Goal: Check status: Check status

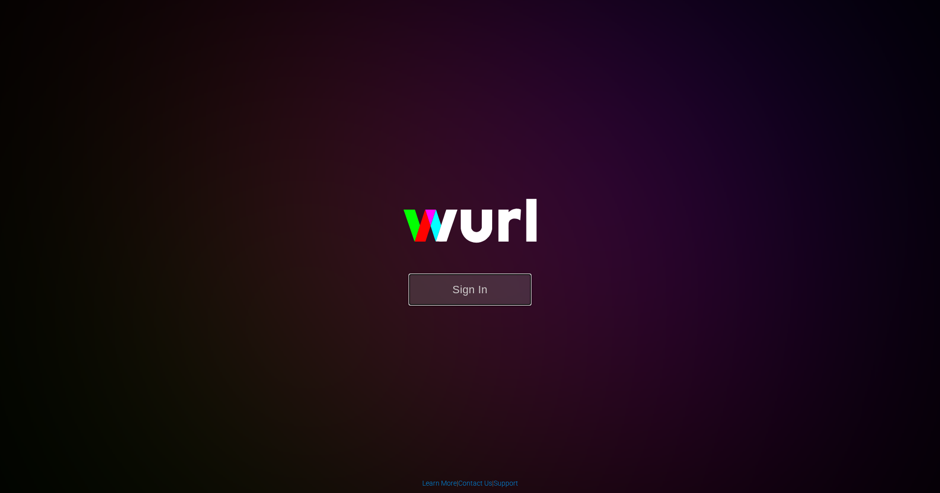
click at [468, 282] on button "Sign In" at bounding box center [470, 289] width 123 height 32
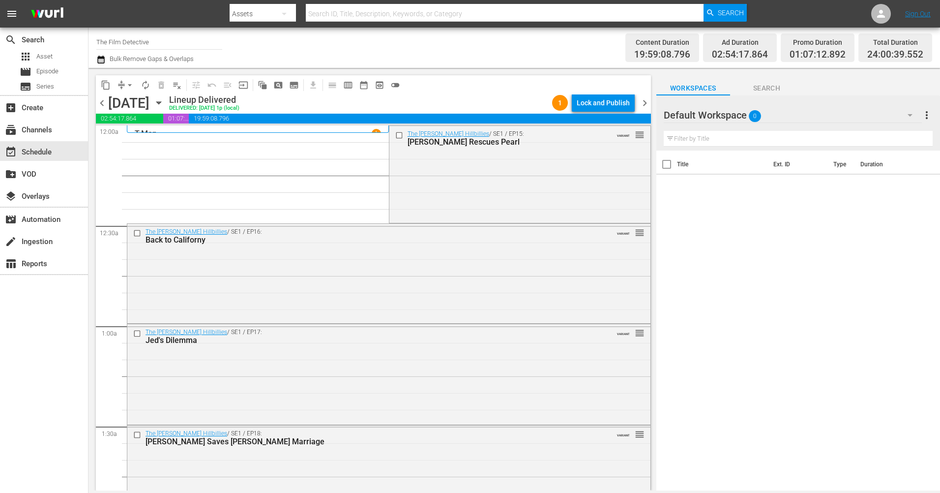
click at [161, 103] on icon "button" at bounding box center [158, 103] width 4 height 2
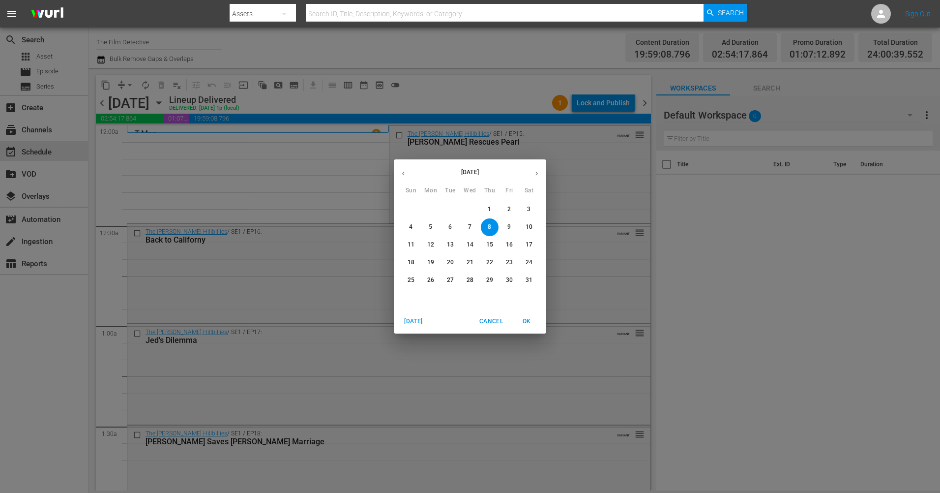
click at [536, 174] on icon "button" at bounding box center [536, 174] width 2 height 4
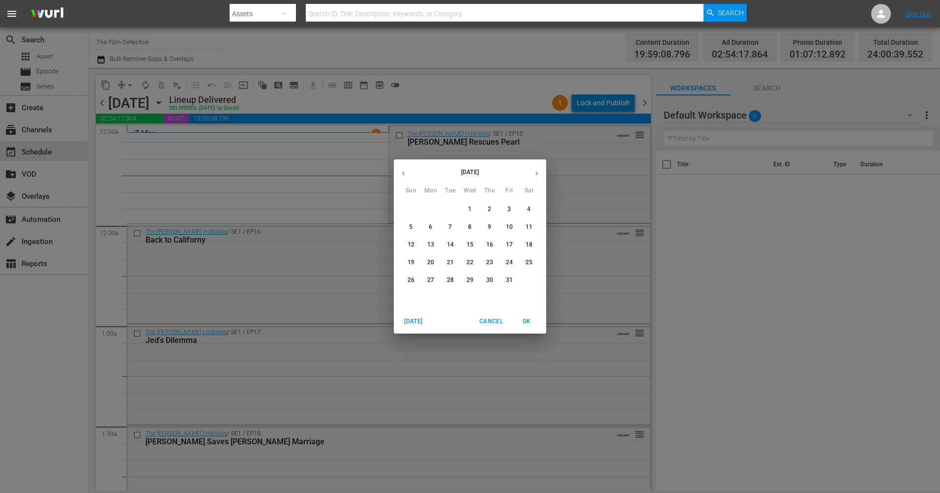
click at [466, 207] on span "1" at bounding box center [470, 209] width 18 height 8
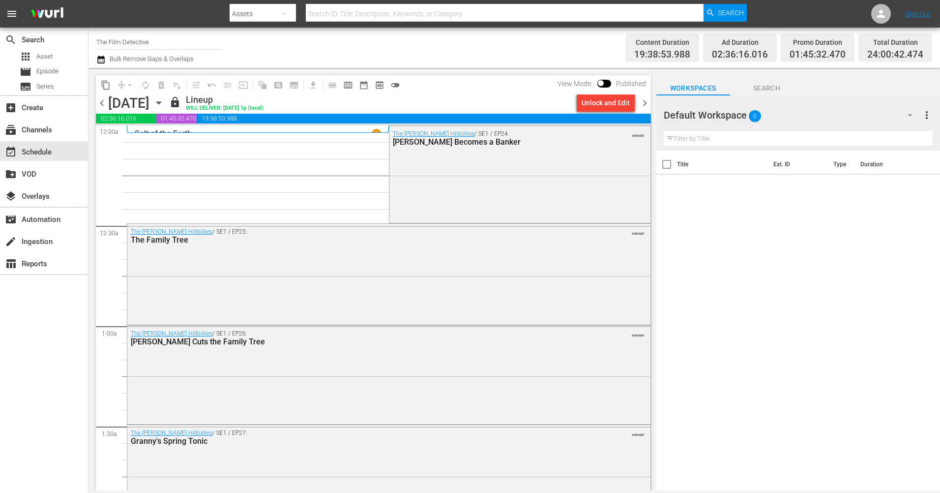
click at [644, 103] on span "chevron_right" at bounding box center [645, 103] width 12 height 12
